Goal: Task Accomplishment & Management: Complete application form

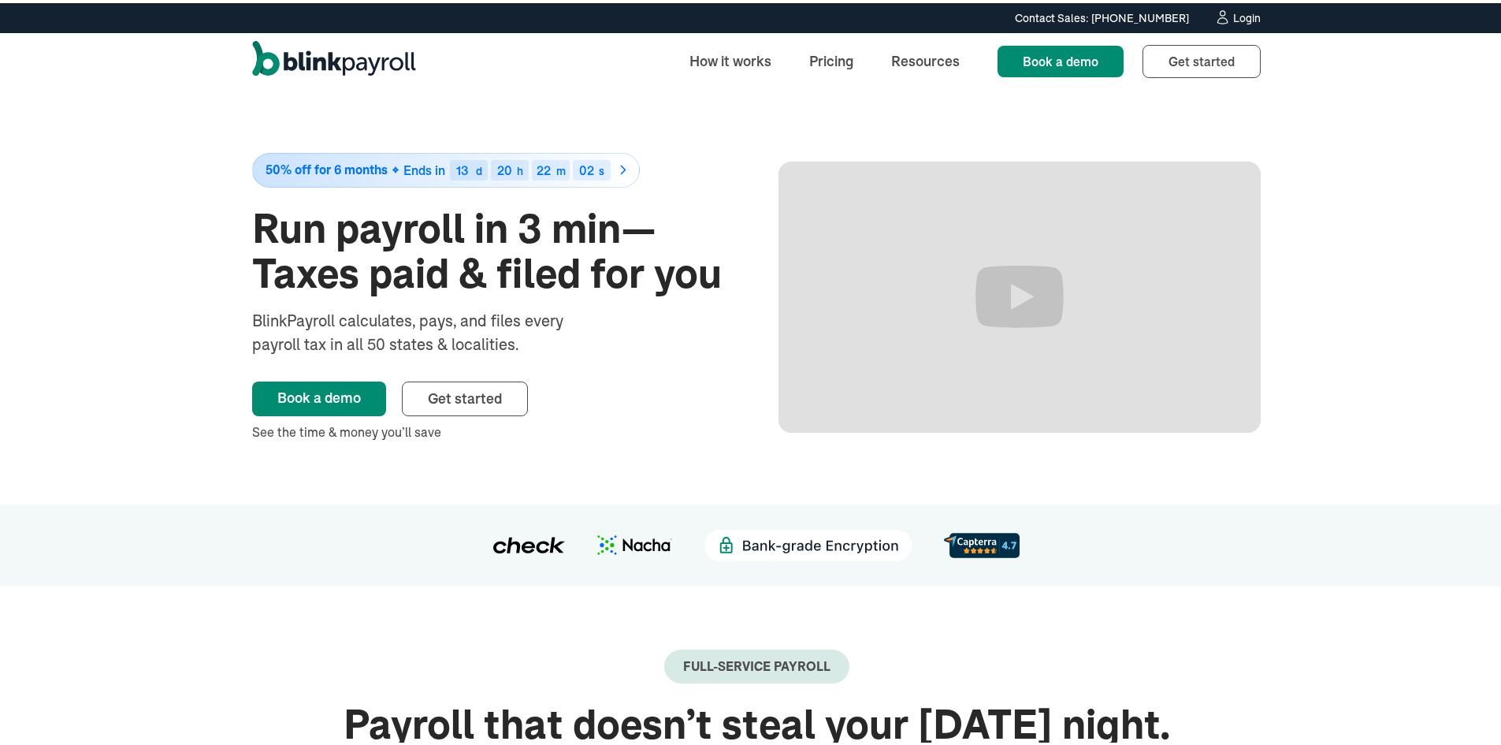
click at [1251, 17] on div "Login" at bounding box center [1247, 14] width 28 height 11
click at [1233, 13] on div "Login" at bounding box center [1247, 14] width 28 height 11
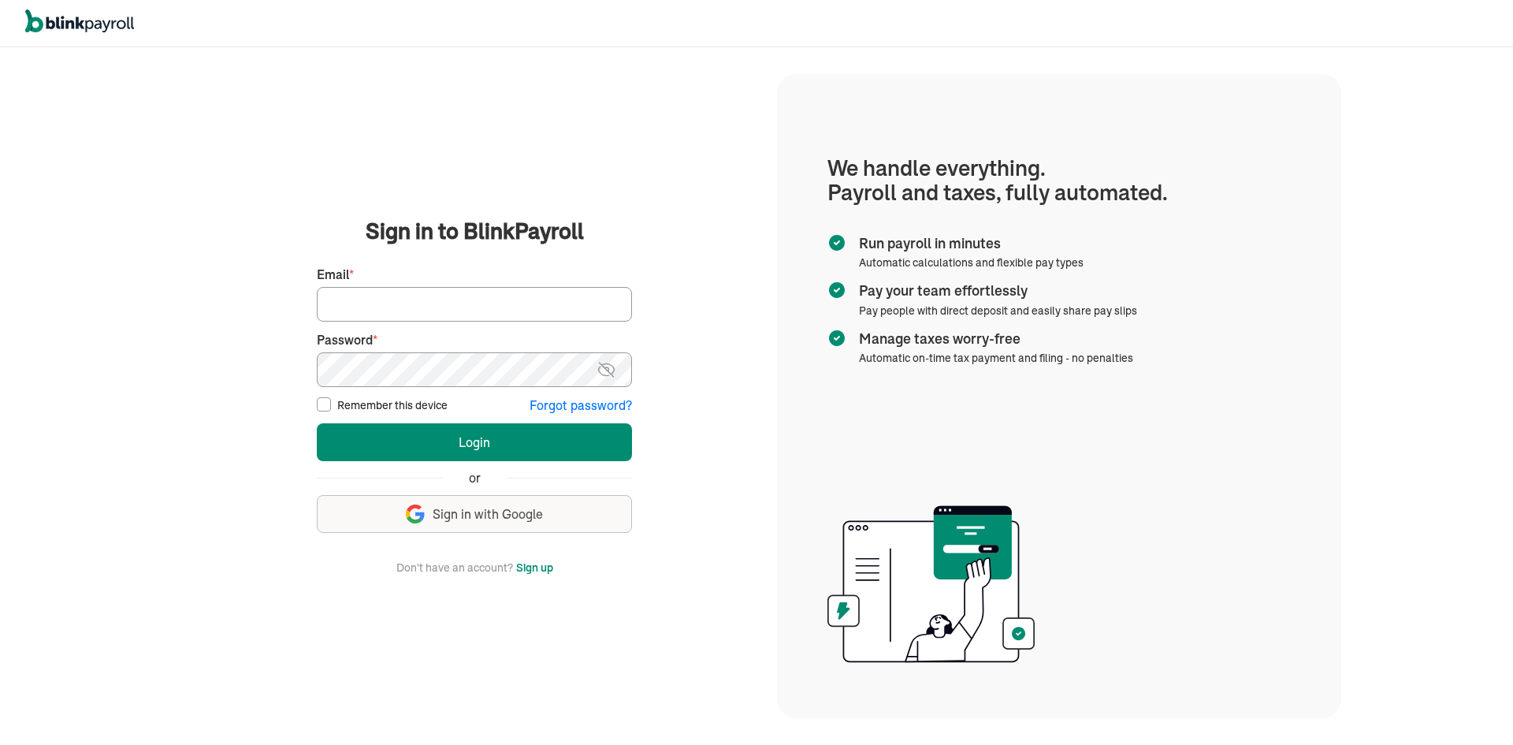
click at [537, 567] on button "Sign up" at bounding box center [534, 567] width 37 height 19
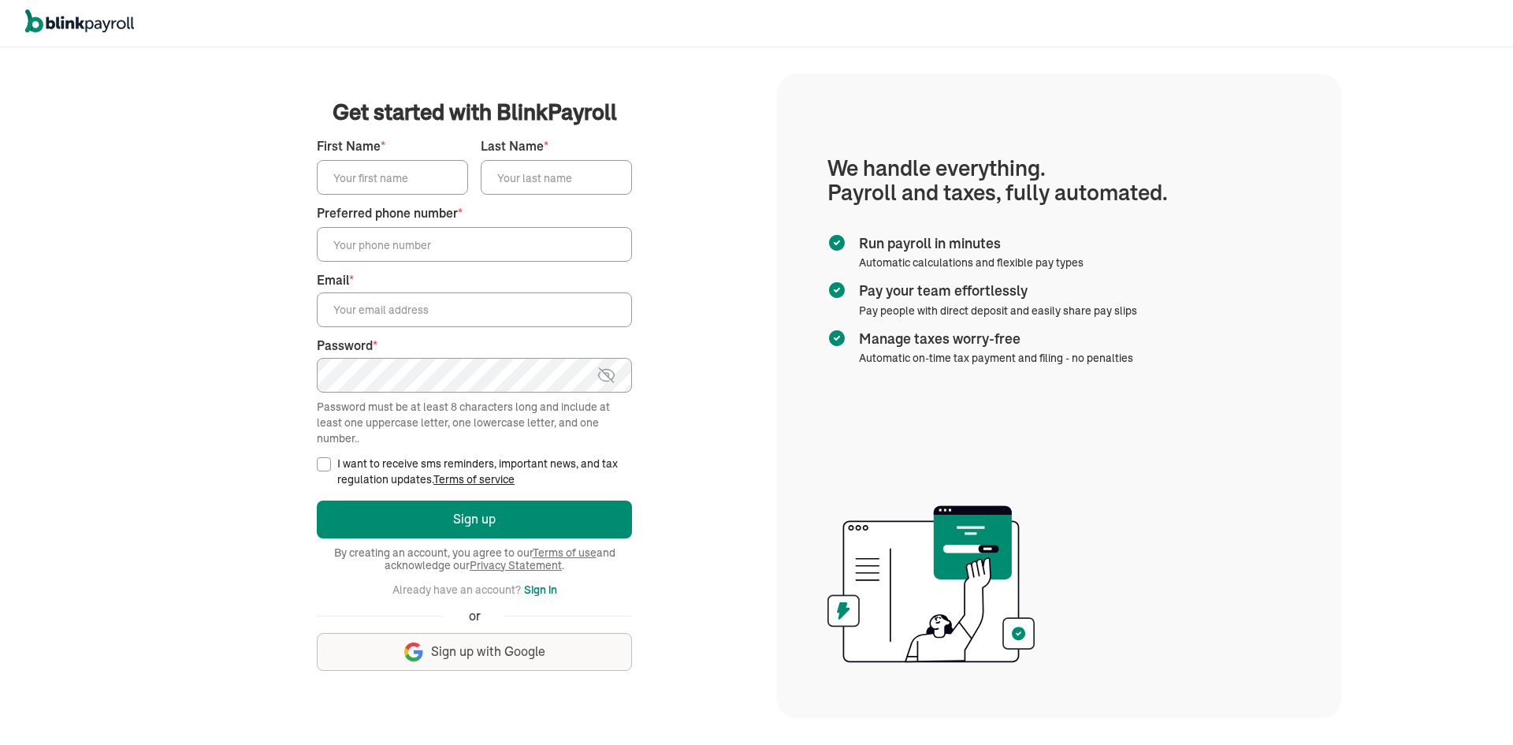
click at [349, 186] on input "First Name *" at bounding box center [392, 177] width 151 height 35
click at [715, 150] on main "Get started with BlinkPayroll Get started with BlinkPayroll 30-day free trial S…" at bounding box center [474, 395] width 567 height 599
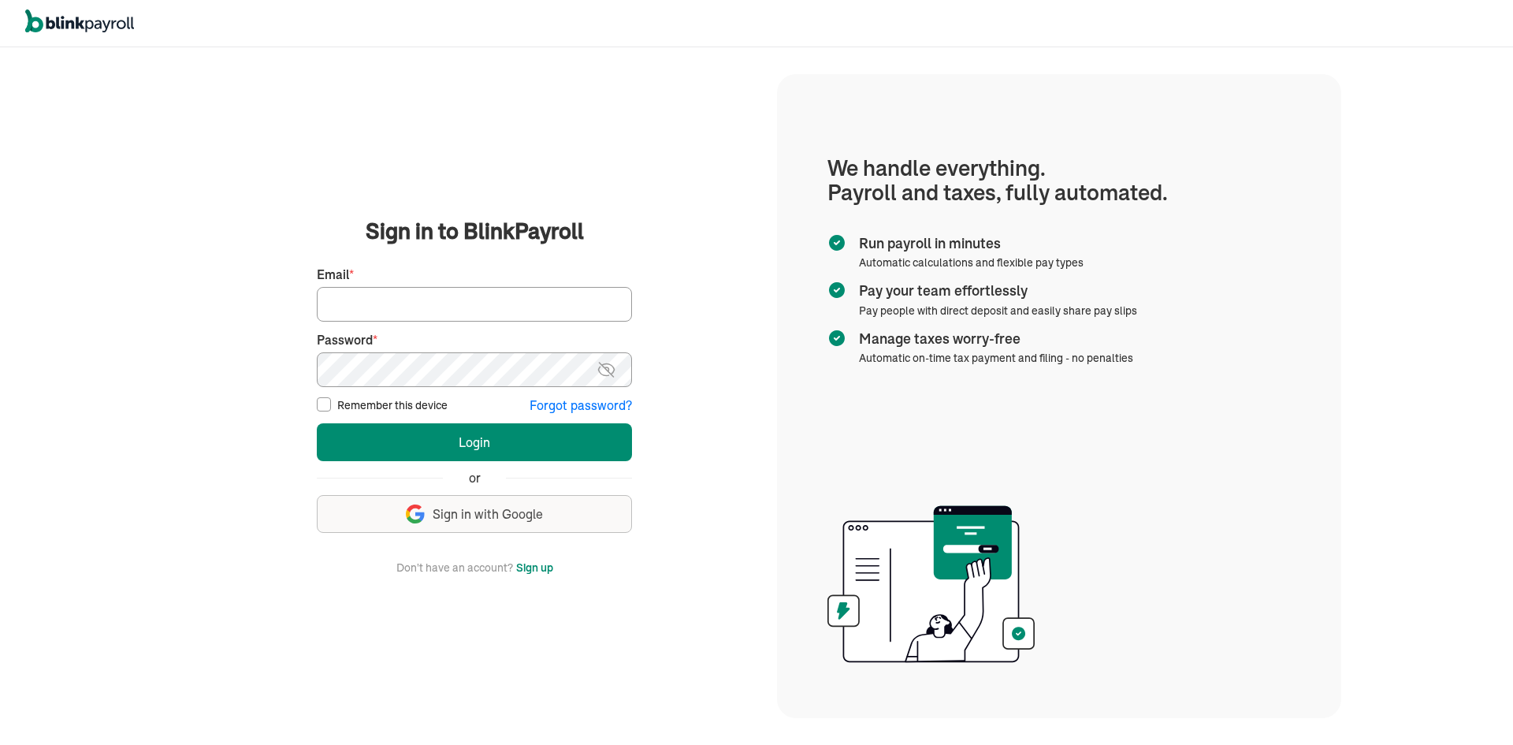
click at [551, 566] on button "Sign up" at bounding box center [534, 567] width 37 height 19
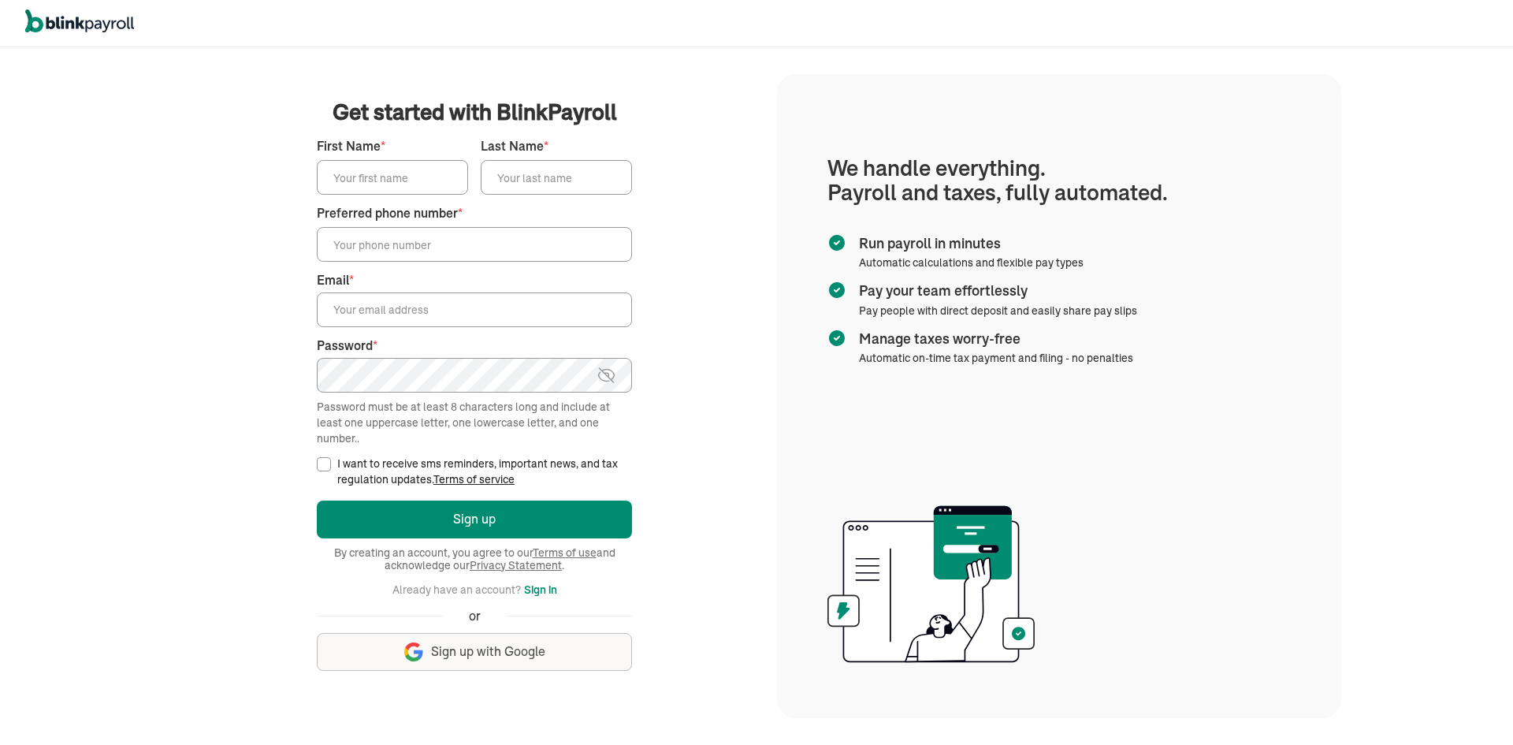
click at [745, 230] on main "Get started with BlinkPayroll Get started with BlinkPayroll 30-day free trial S…" at bounding box center [474, 395] width 567 height 599
